Goal: Information Seeking & Learning: Learn about a topic

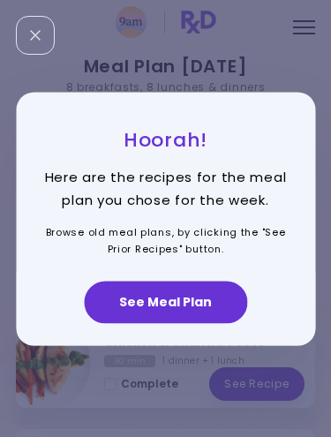
click at [183, 316] on button "See Meal Plan" at bounding box center [165, 302] width 163 height 42
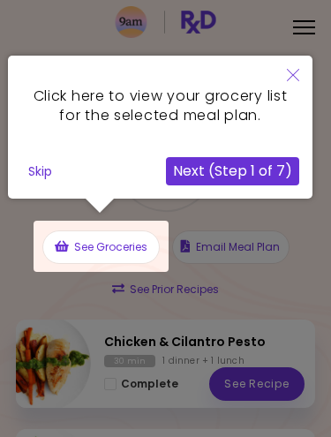
click at [42, 172] on button "Skip" at bounding box center [40, 171] width 38 height 26
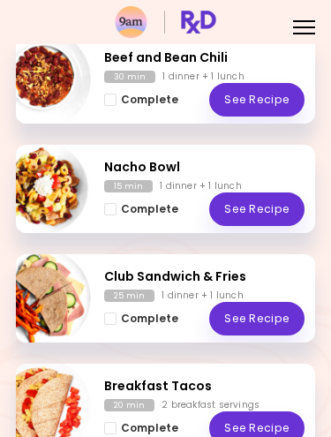
scroll to position [843, 0]
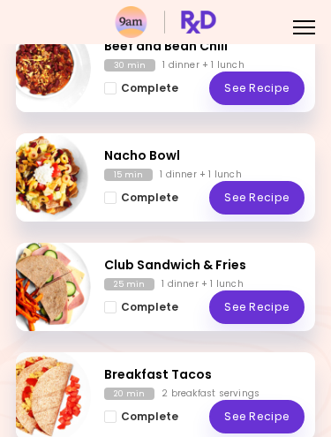
click at [55, 191] on img "Info - Nacho Bowl" at bounding box center [42, 177] width 98 height 98
select select "*"
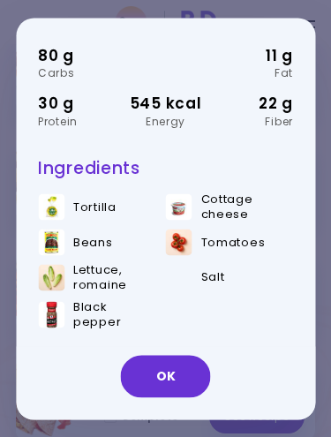
scroll to position [125, 0]
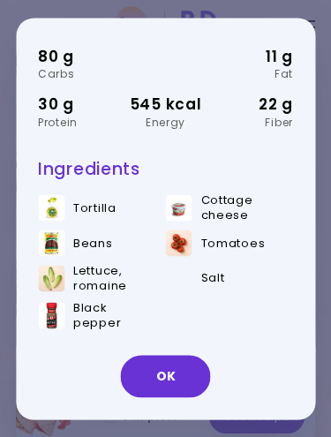
click at [167, 377] on button "OK" at bounding box center [166, 376] width 90 height 42
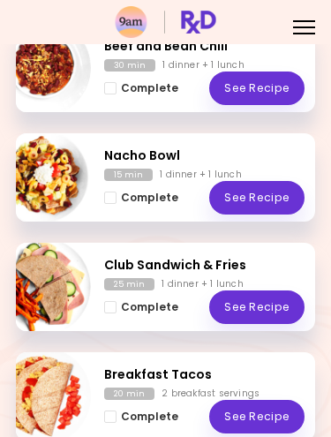
click at [49, 172] on img "Info - Nacho Bowl" at bounding box center [42, 177] width 98 height 98
select select "*"
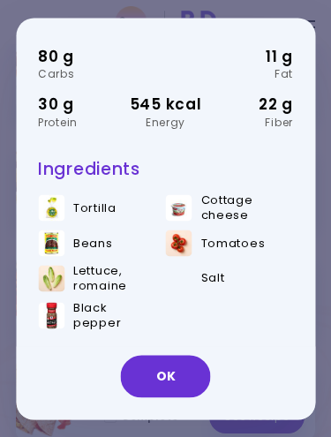
click at [188, 381] on button "OK" at bounding box center [166, 376] width 90 height 42
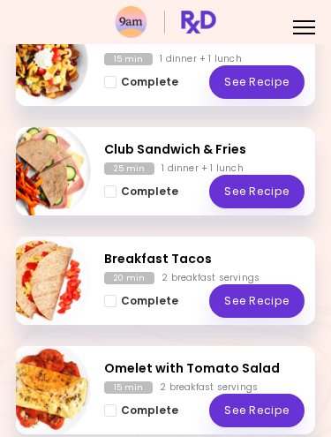
scroll to position [960, 0]
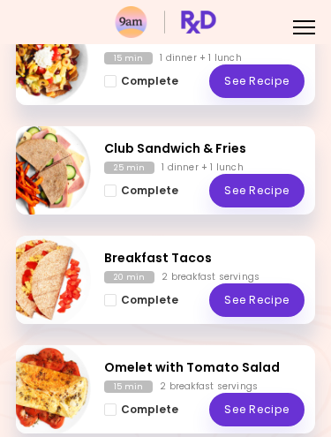
click at [40, 160] on img "Info - Club Sandwich & Fries" at bounding box center [42, 170] width 98 height 98
select select "*"
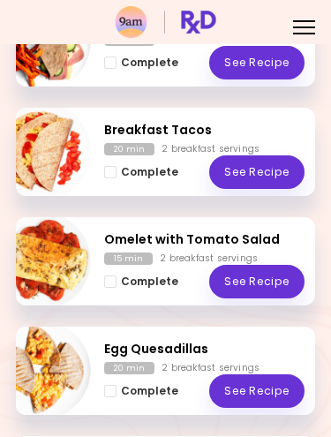
scroll to position [1103, 0]
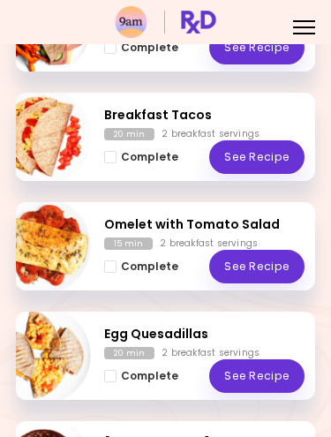
click at [44, 129] on img "Info - Breakfast Tacos" at bounding box center [42, 136] width 98 height 98
select select "*"
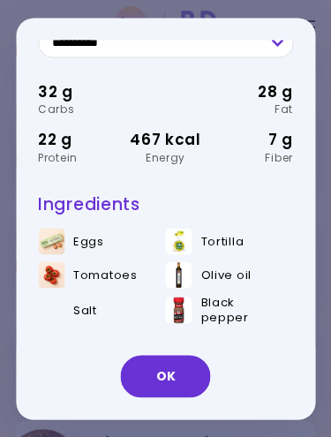
scroll to position [87, 0]
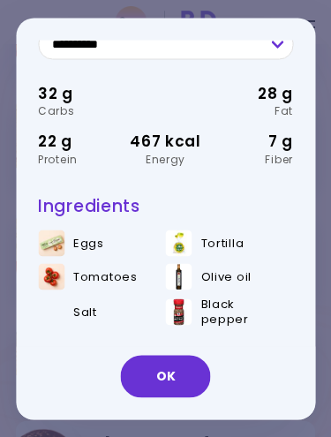
click at [180, 380] on button "OK" at bounding box center [166, 376] width 90 height 42
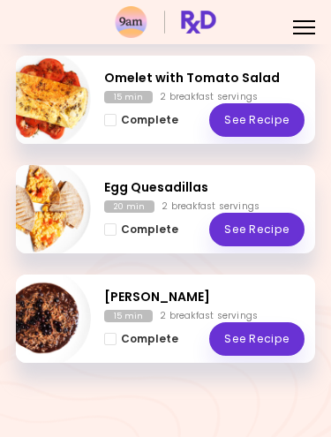
scroll to position [1249, 0]
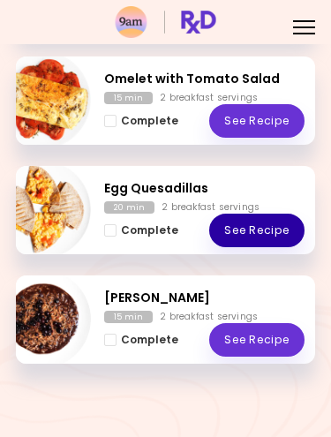
click at [270, 229] on link "See Recipe" at bounding box center [256, 231] width 95 height 34
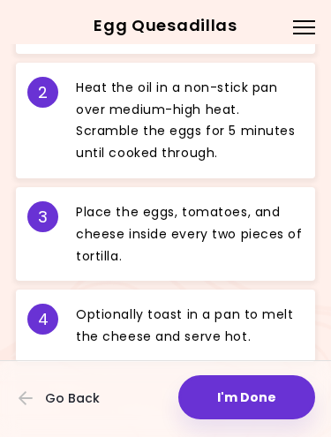
scroll to position [970, 0]
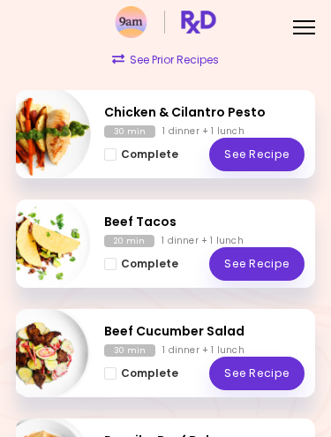
scroll to position [225, 0]
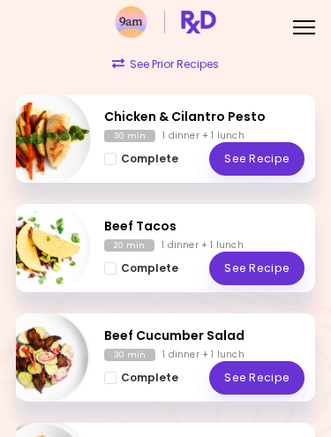
click at [69, 152] on img "Info - Chicken & Cilantro Pesto" at bounding box center [42, 138] width 98 height 98
select select "*"
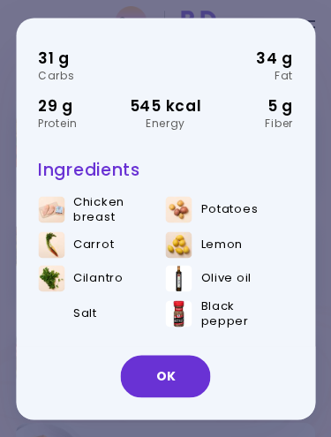
scroll to position [147, 0]
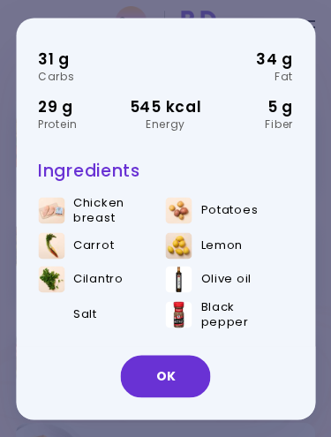
click at [185, 381] on button "OK" at bounding box center [166, 376] width 90 height 42
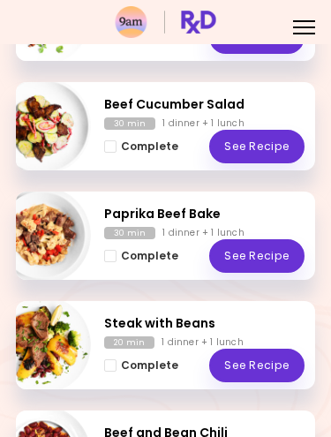
scroll to position [456, 0]
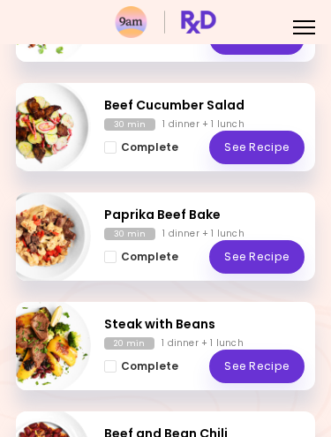
click at [39, 134] on img "Info - Beef Cucumber Salad" at bounding box center [42, 127] width 98 height 98
select select "*"
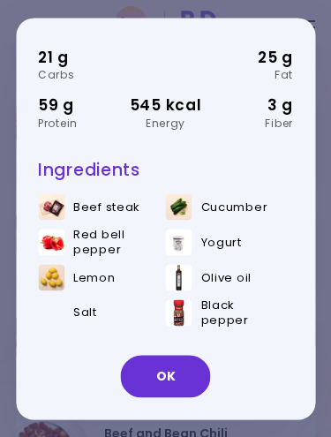
scroll to position [123, 0]
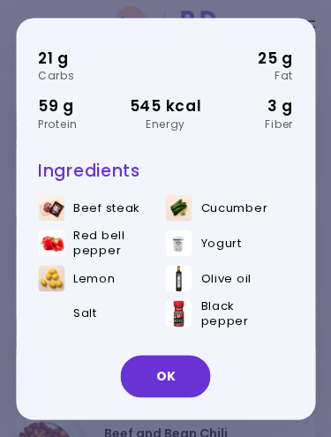
click at [180, 368] on button "OK" at bounding box center [166, 376] width 90 height 42
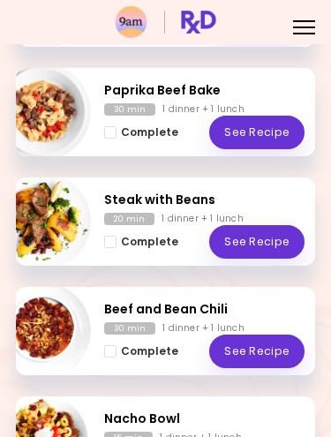
scroll to position [586, 0]
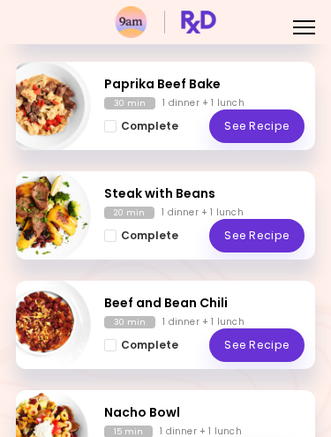
click at [50, 115] on img "Info - Paprika Beef Bake" at bounding box center [42, 106] width 98 height 98
select select "*"
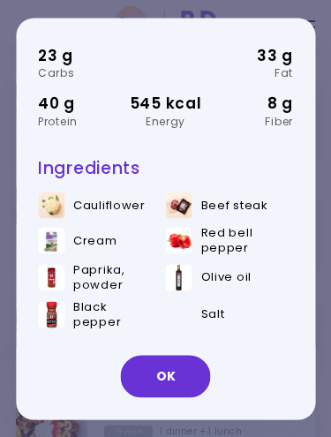
scroll to position [125, 0]
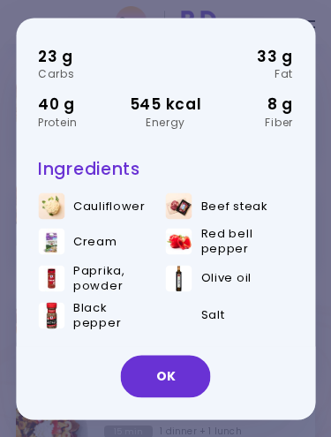
click at [171, 377] on button "OK" at bounding box center [166, 376] width 90 height 42
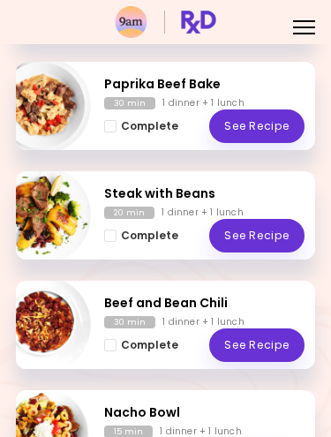
click at [26, 211] on img "Info - Steak with Beans" at bounding box center [42, 215] width 98 height 98
select select "*"
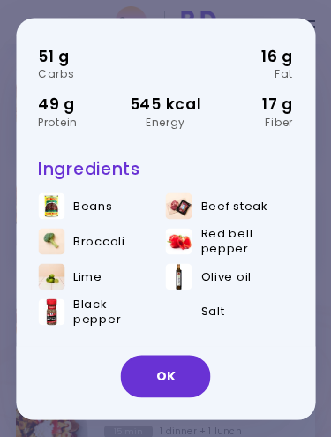
scroll to position [0, 0]
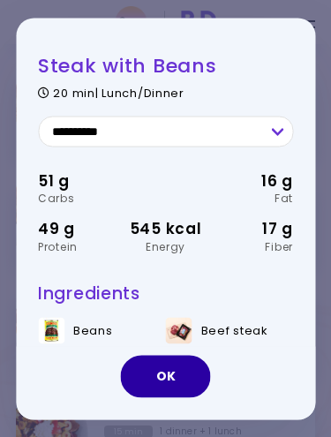
click at [193, 387] on button "OK" at bounding box center [166, 376] width 90 height 42
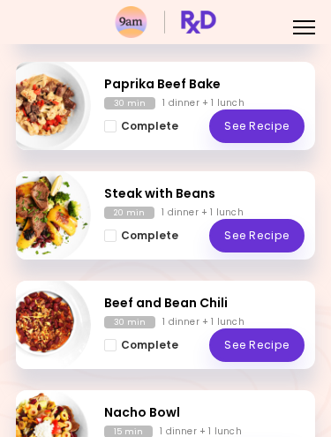
click at [43, 230] on img "Info - Steak with Beans" at bounding box center [42, 215] width 98 height 98
select select "*"
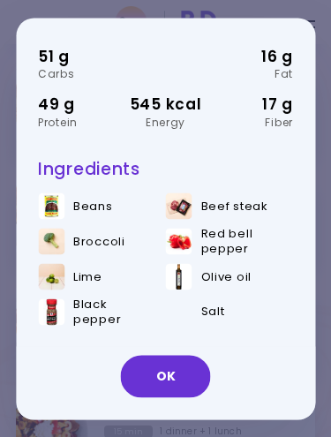
scroll to position [123, 0]
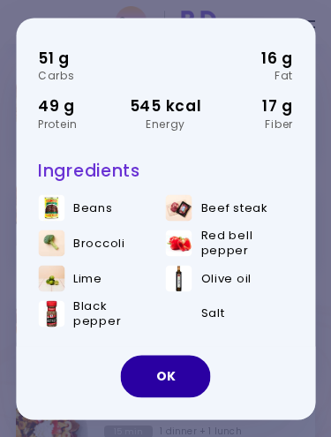
click at [189, 375] on button "OK" at bounding box center [166, 376] width 90 height 42
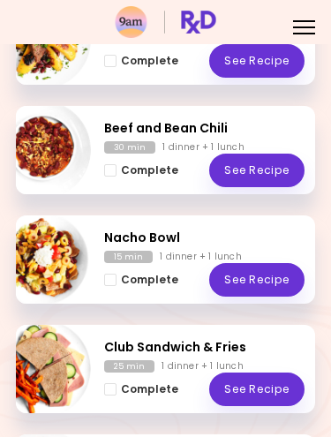
scroll to position [788, 0]
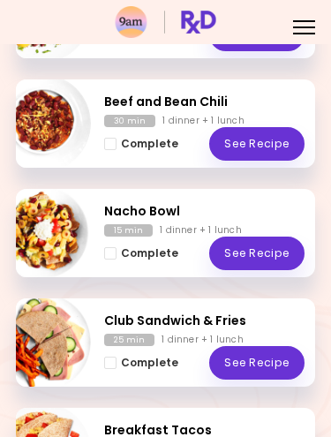
click at [42, 120] on img "Info - Beef and Bean Chili" at bounding box center [42, 123] width 98 height 98
select select "*"
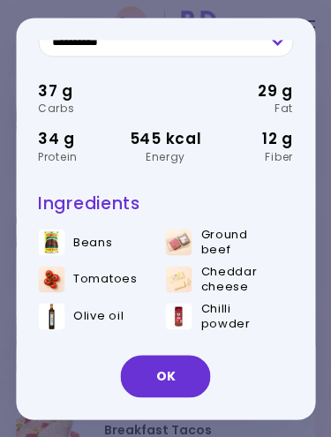
scroll to position [89, 0]
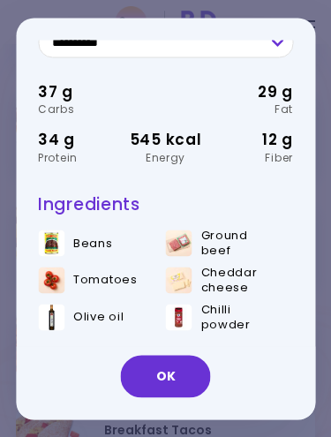
click at [177, 378] on button "OK" at bounding box center [166, 376] width 90 height 42
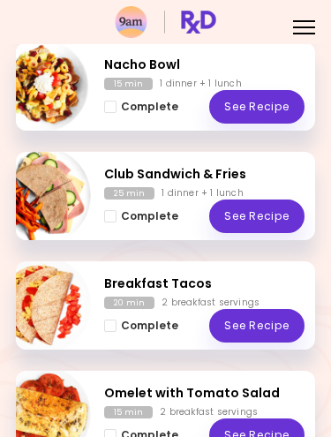
scroll to position [935, 0]
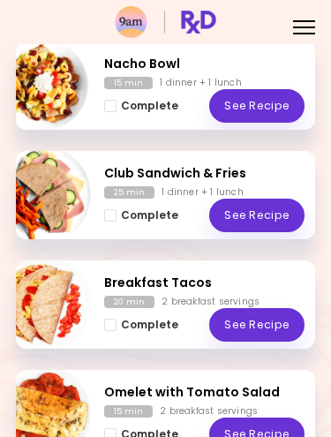
click at [41, 194] on img "Info - Club Sandwich & Fries" at bounding box center [42, 195] width 98 height 98
select select "*"
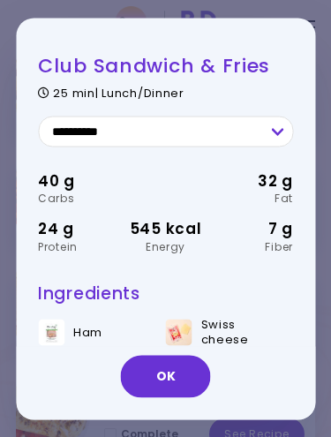
click at [175, 381] on button "OK" at bounding box center [166, 376] width 90 height 42
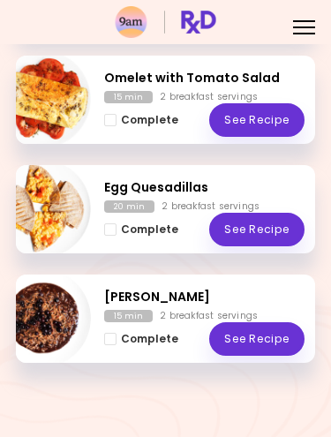
scroll to position [1249, 0]
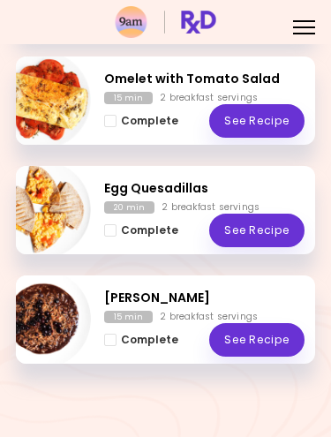
click at [57, 331] on img "Info - Choco Berry Risotto" at bounding box center [42, 319] width 98 height 98
select select "*"
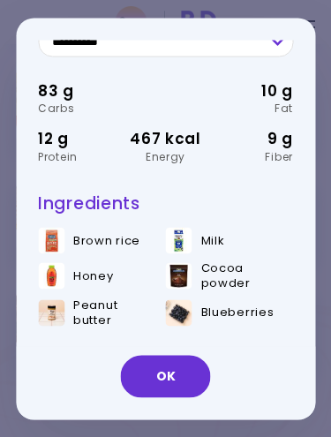
scroll to position [89, 0]
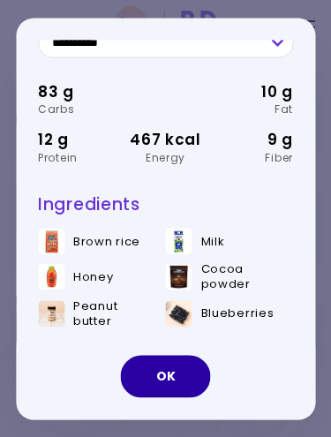
click at [182, 370] on button "OK" at bounding box center [166, 376] width 90 height 42
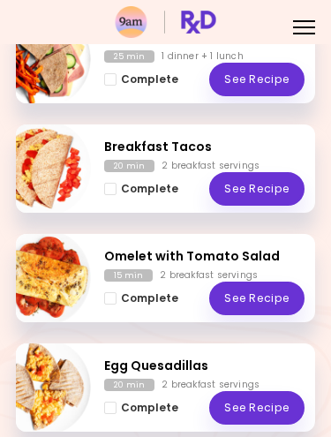
scroll to position [1072, 0]
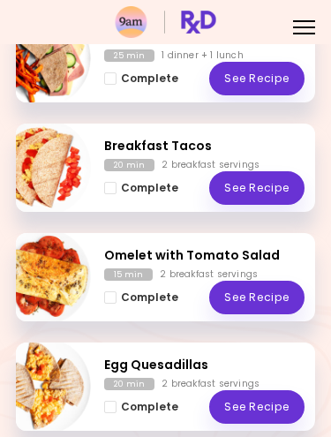
click at [55, 162] on img "Info - Breakfast Tacos" at bounding box center [42, 167] width 98 height 98
select select "*"
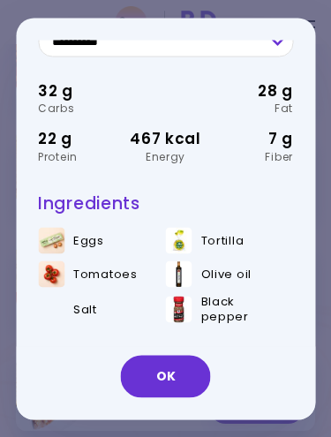
scroll to position [87, 0]
